Goal: Task Accomplishment & Management: Complete application form

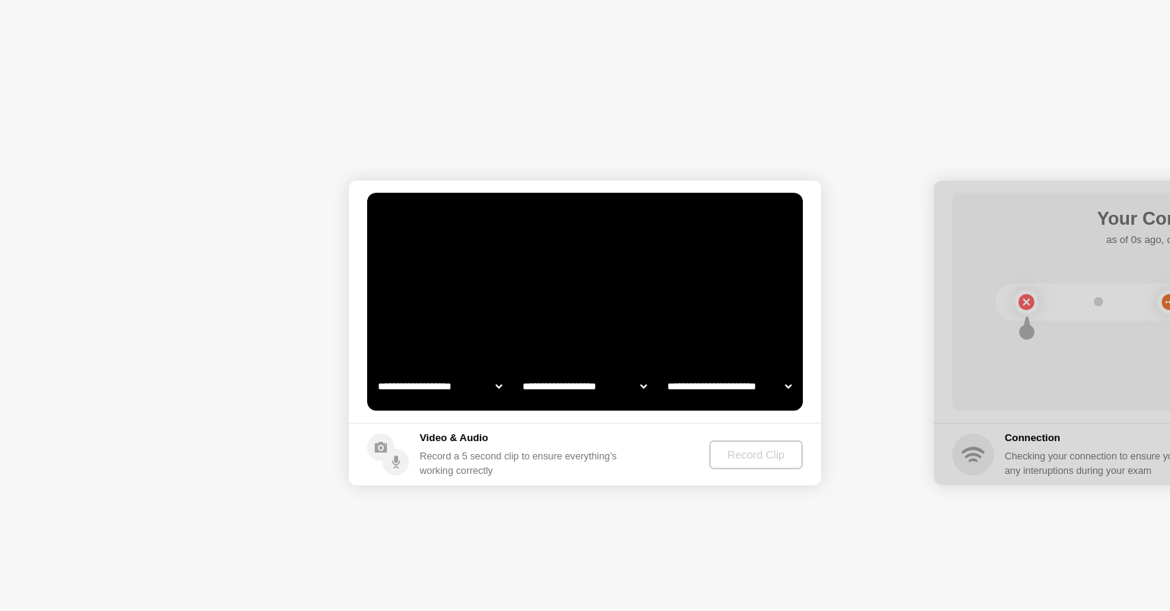
select select "**********"
select select "*******"
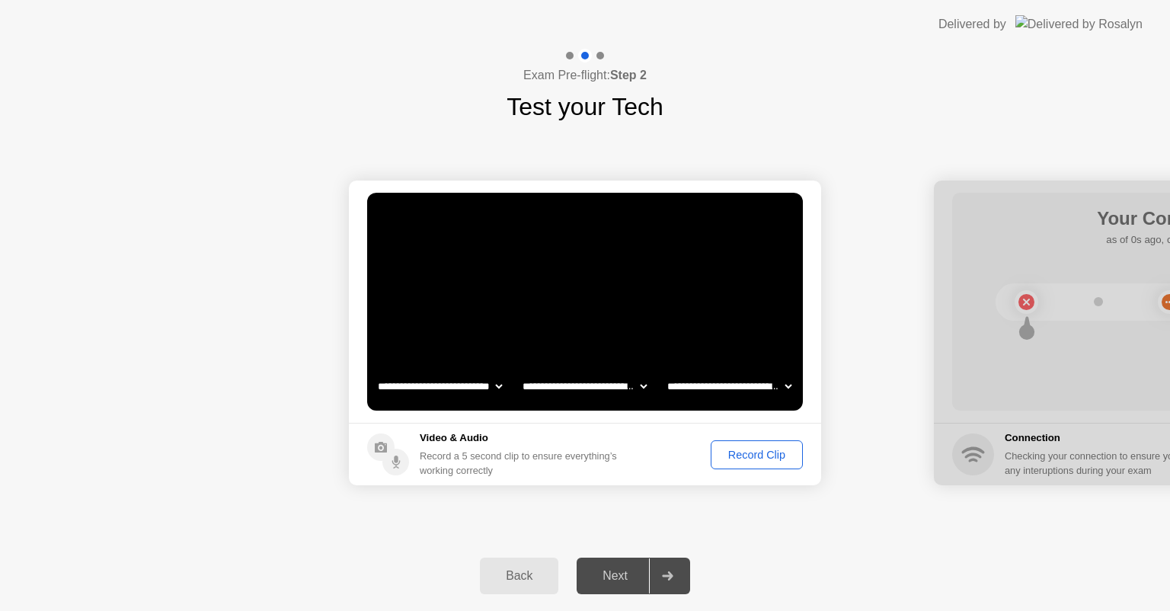
click at [719, 456] on div "Record Clip" at bounding box center [757, 455] width 82 height 12
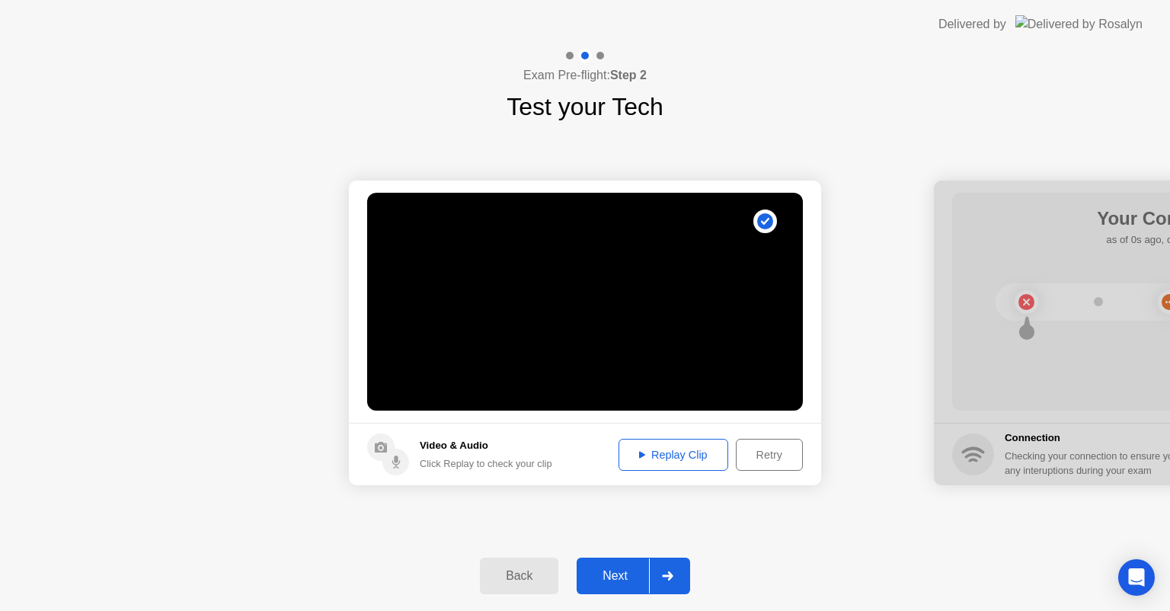
click at [643, 566] on button "Next" at bounding box center [634, 576] width 114 height 37
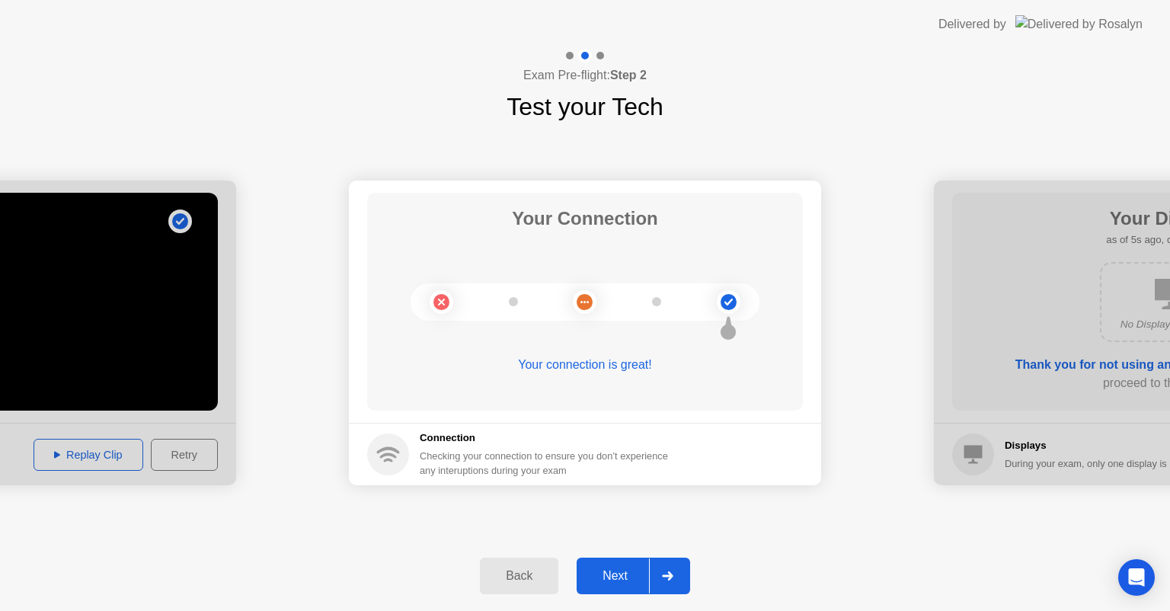
click at [614, 580] on div "Next" at bounding box center [615, 576] width 68 height 14
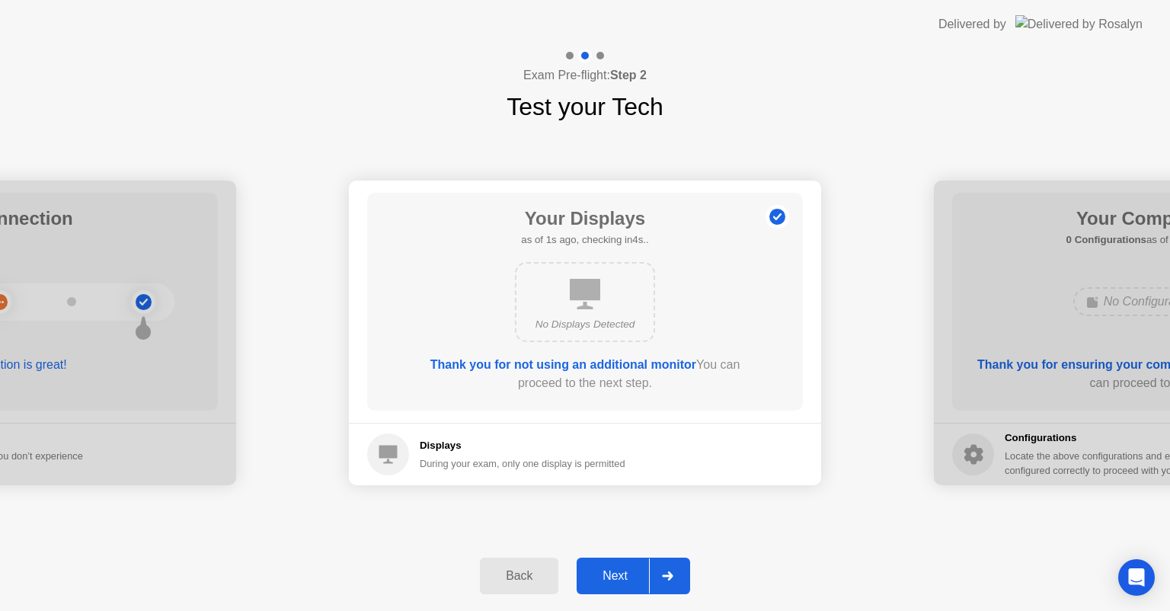
click at [614, 580] on div "Next" at bounding box center [615, 576] width 68 height 14
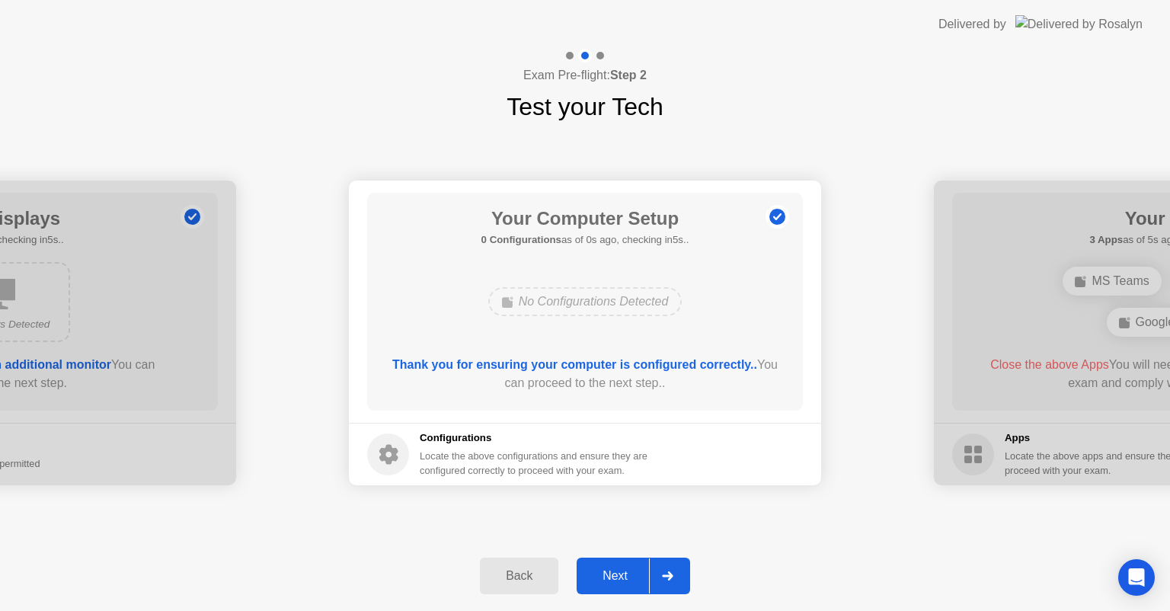
click at [614, 580] on div "Next" at bounding box center [615, 576] width 68 height 14
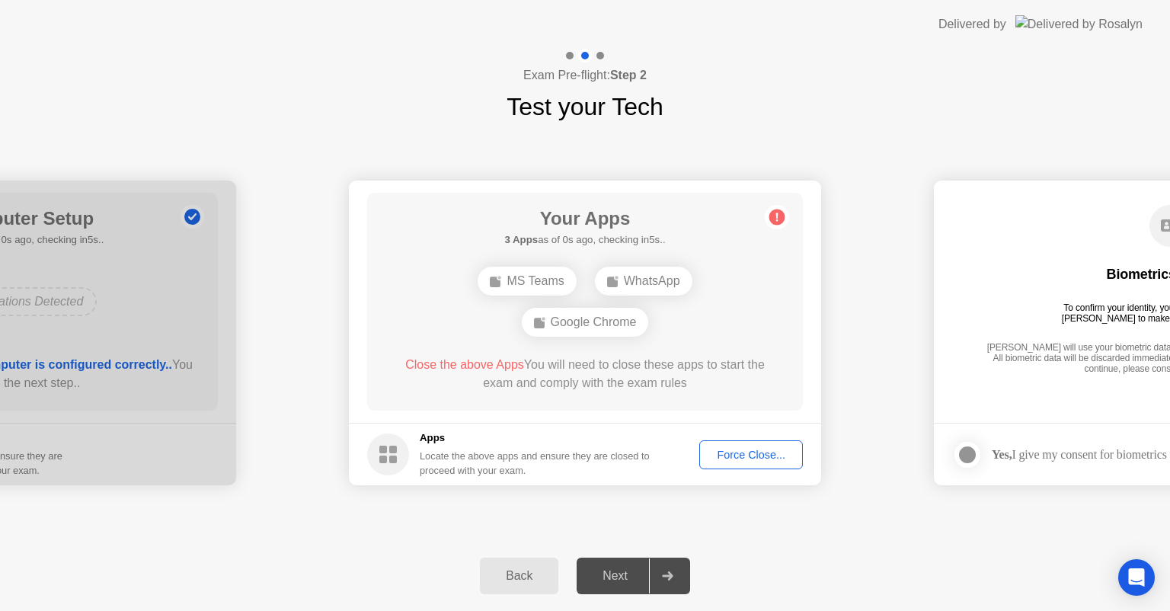
click at [733, 456] on div "Force Close..." at bounding box center [751, 455] width 93 height 12
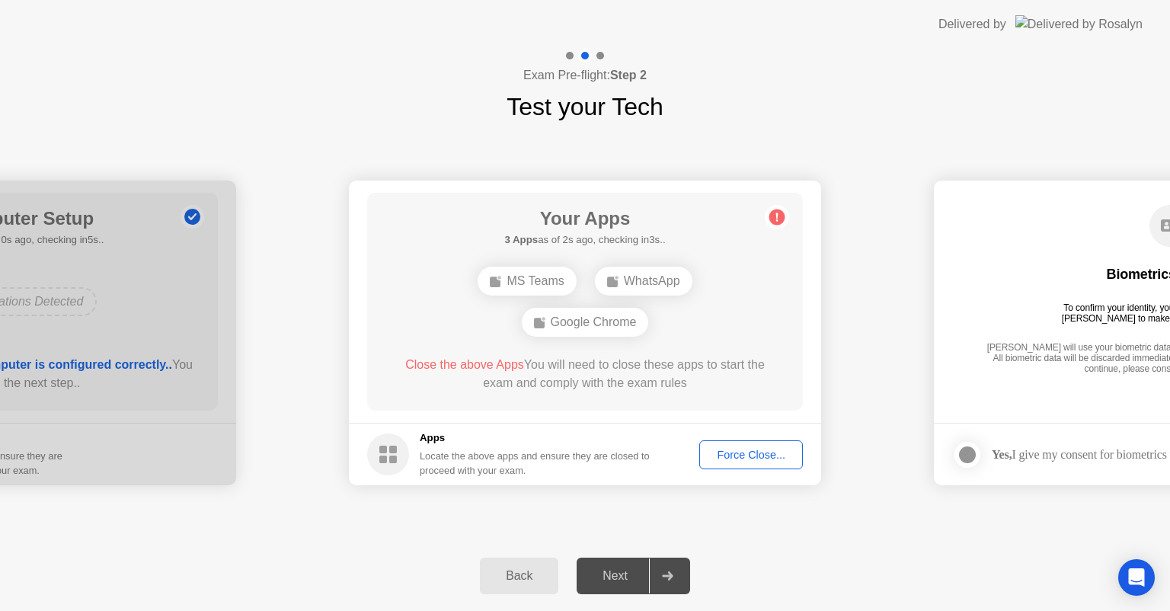
click at [772, 454] on div "Force Close..." at bounding box center [751, 455] width 93 height 12
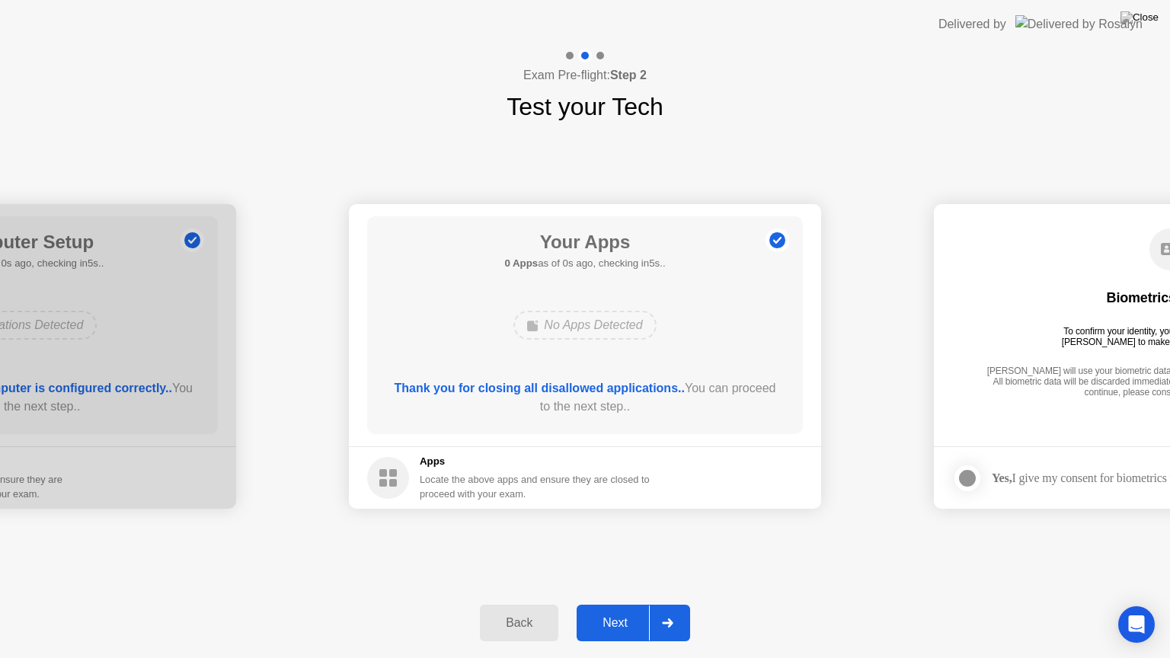
click at [634, 610] on div "Next" at bounding box center [615, 623] width 68 height 14
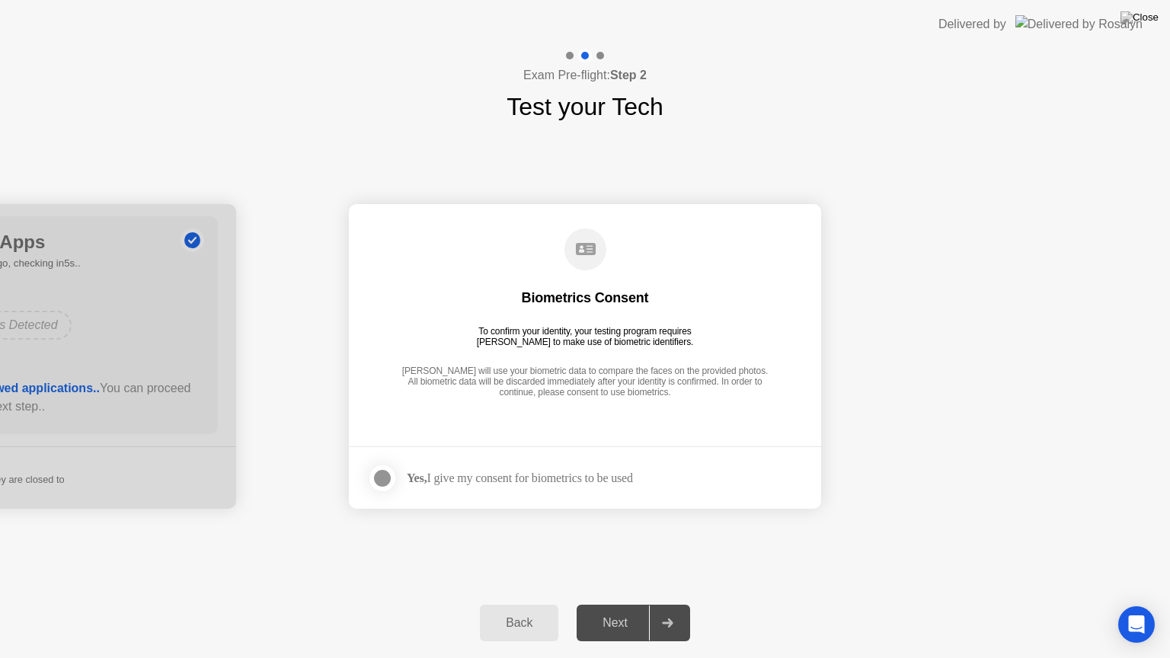
click at [393, 473] on label at bounding box center [387, 478] width 40 height 30
click at [632, 610] on button "Next" at bounding box center [634, 623] width 114 height 37
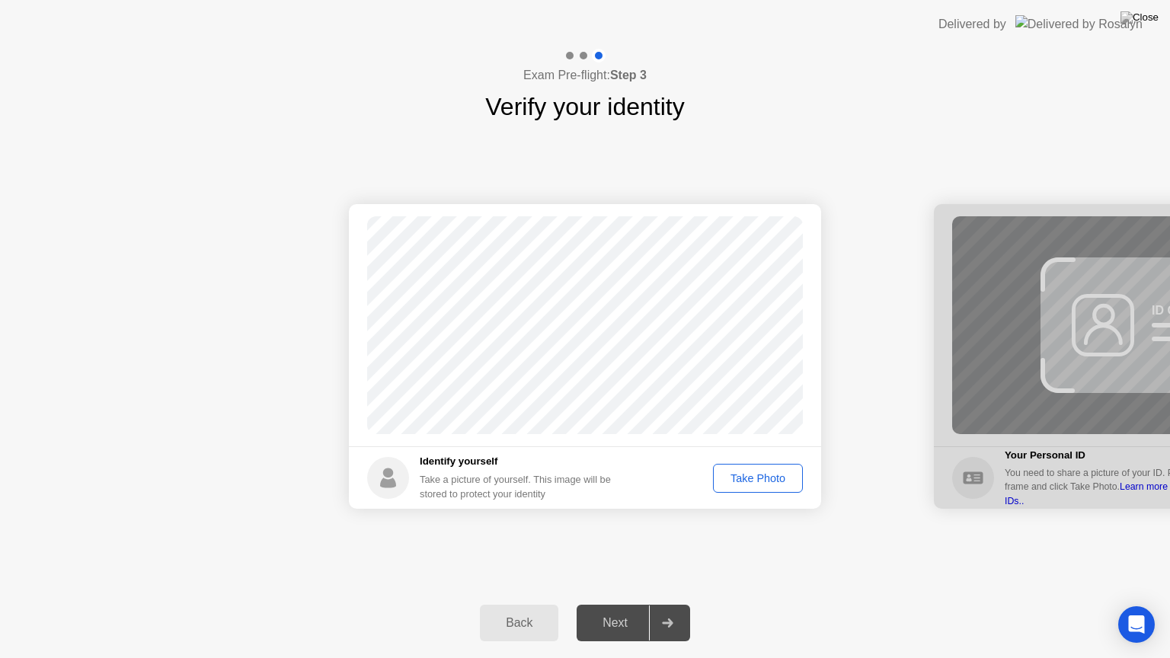
click at [755, 485] on div "Take Photo" at bounding box center [758, 478] width 79 height 12
click at [594, 610] on div "Next" at bounding box center [615, 623] width 68 height 14
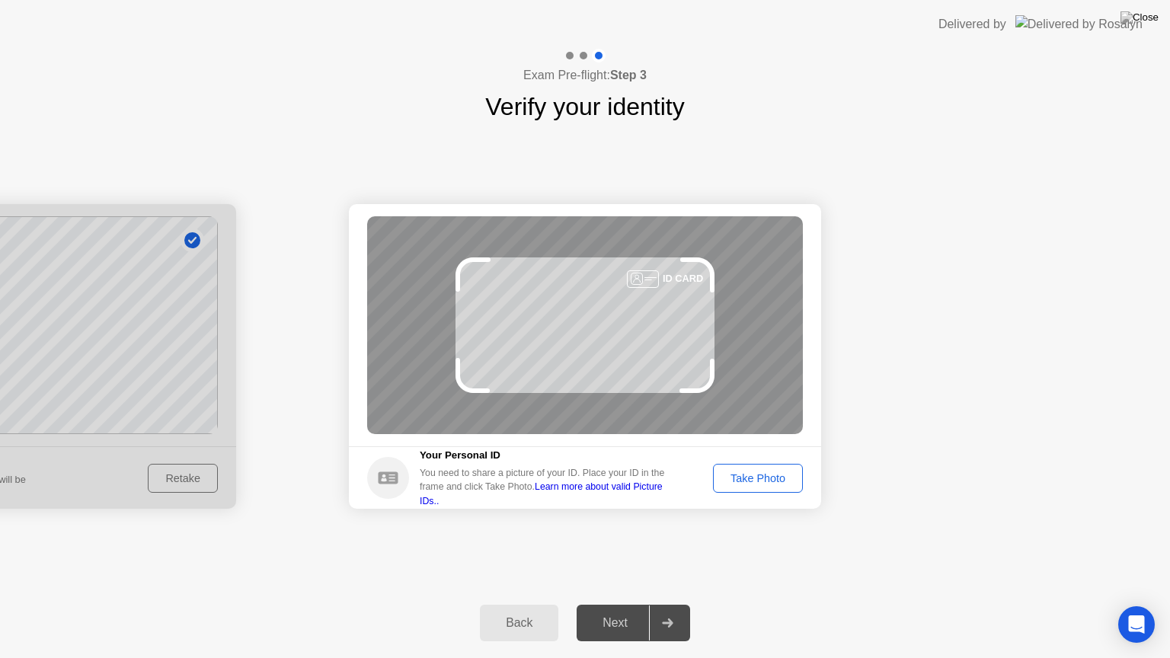
click at [747, 486] on button "Take Photo" at bounding box center [758, 478] width 90 height 29
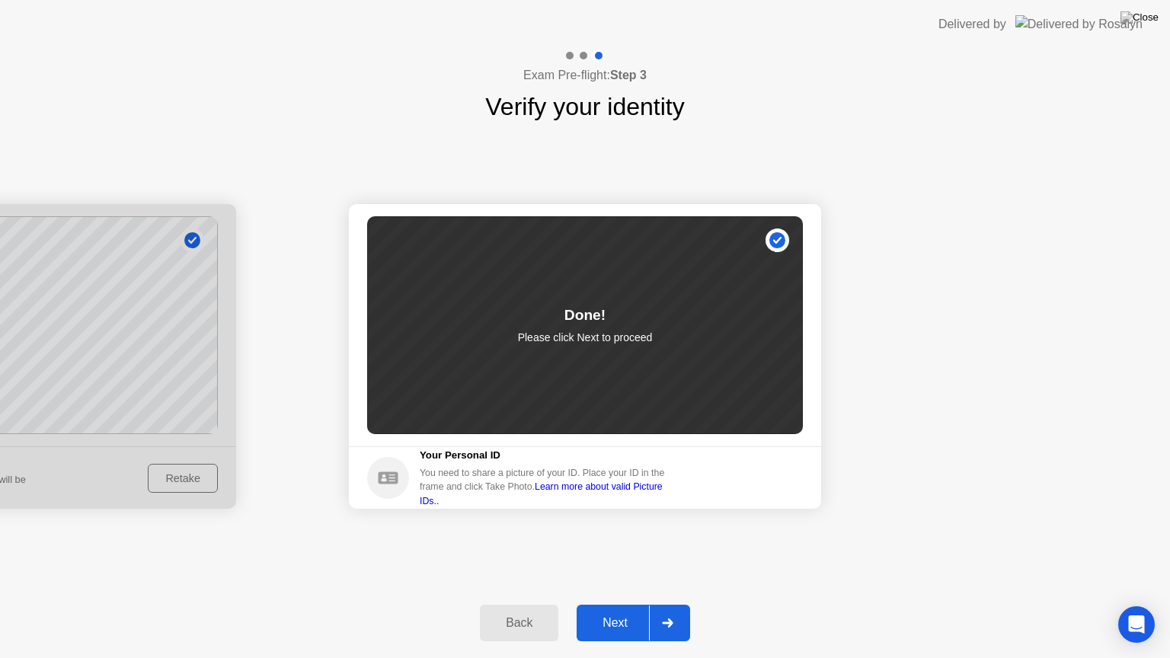
click at [634, 610] on div "Next" at bounding box center [615, 623] width 68 height 14
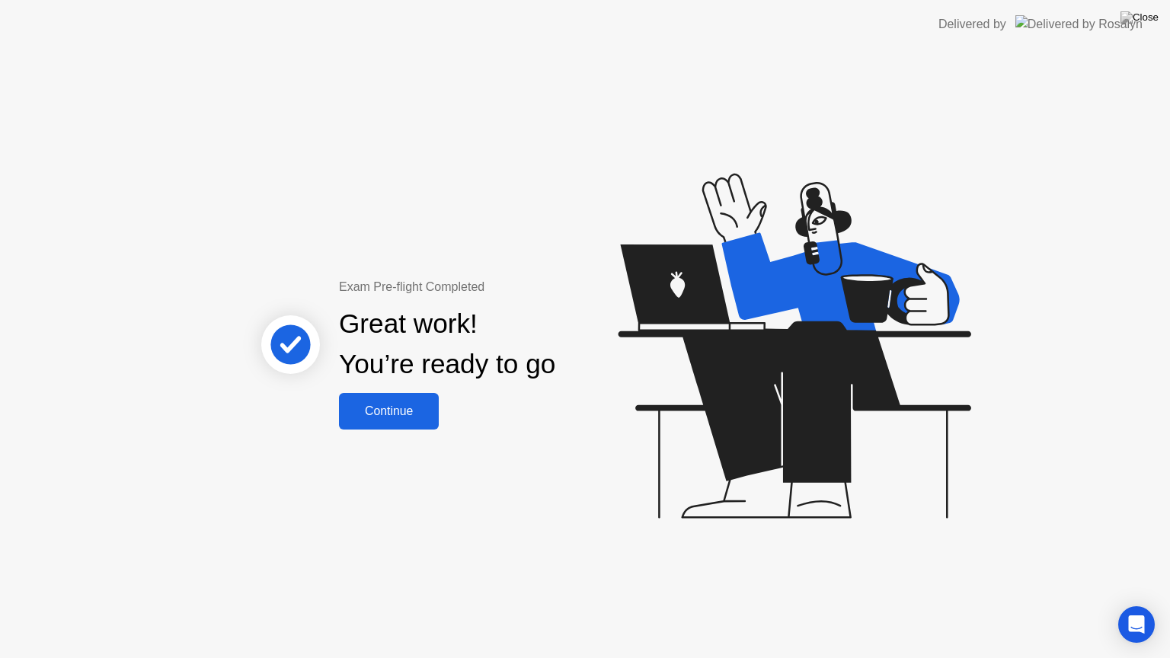
click at [413, 413] on div "Continue" at bounding box center [389, 412] width 91 height 14
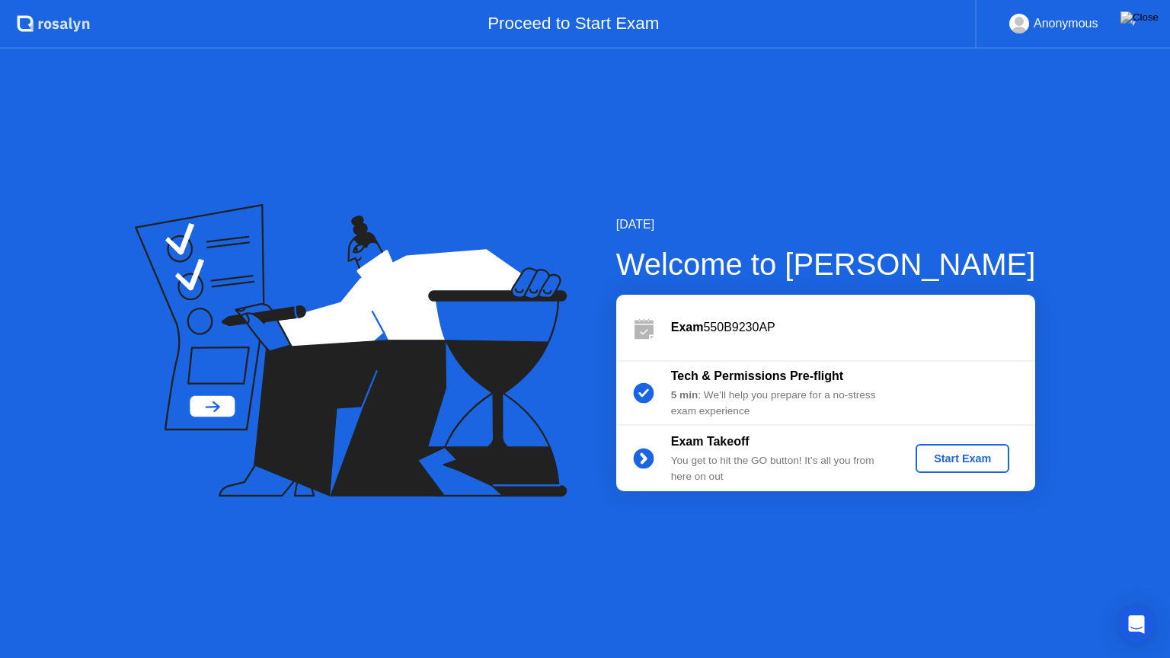
click at [976, 453] on div "Start Exam" at bounding box center [963, 459] width 82 height 12
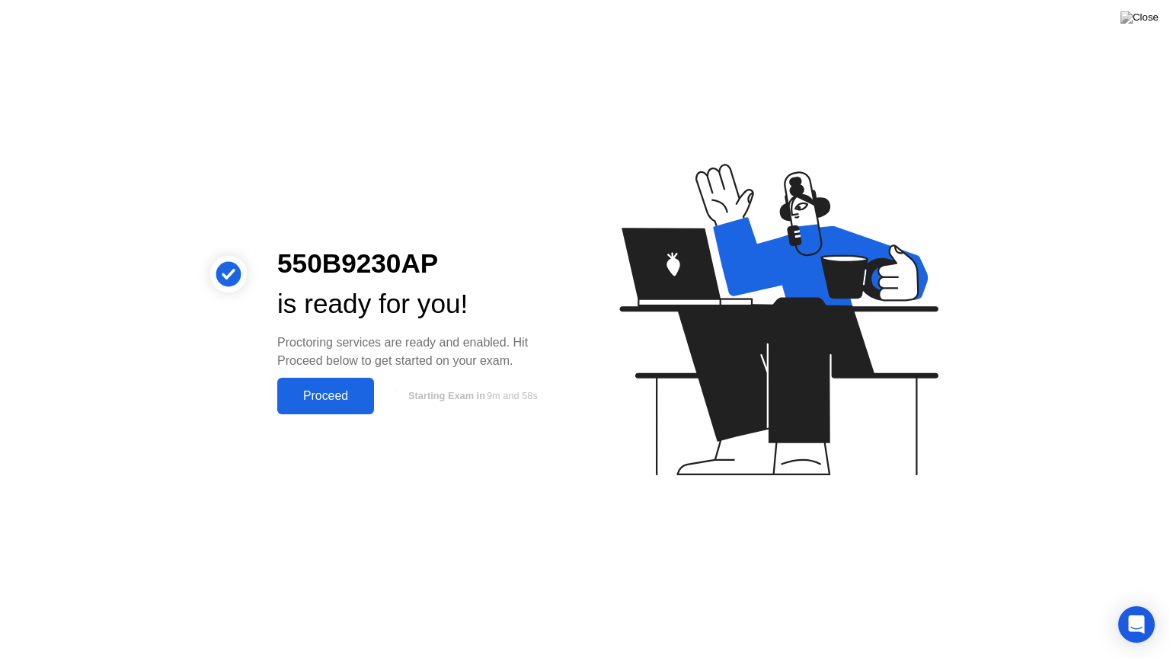
click at [350, 399] on div "Proceed" at bounding box center [326, 396] width 88 height 14
